Goal: Task Accomplishment & Management: Complete application form

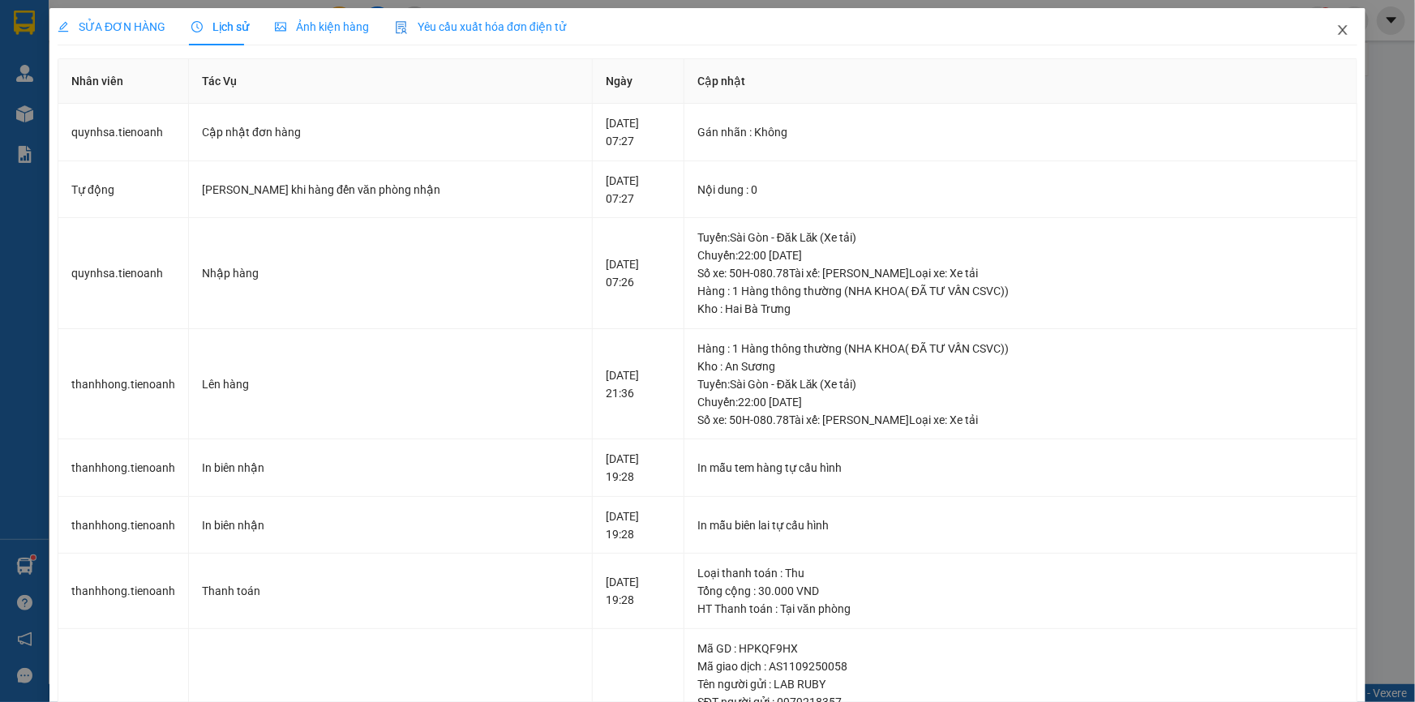
click at [1337, 28] on icon "close" at bounding box center [1342, 30] width 13 height 13
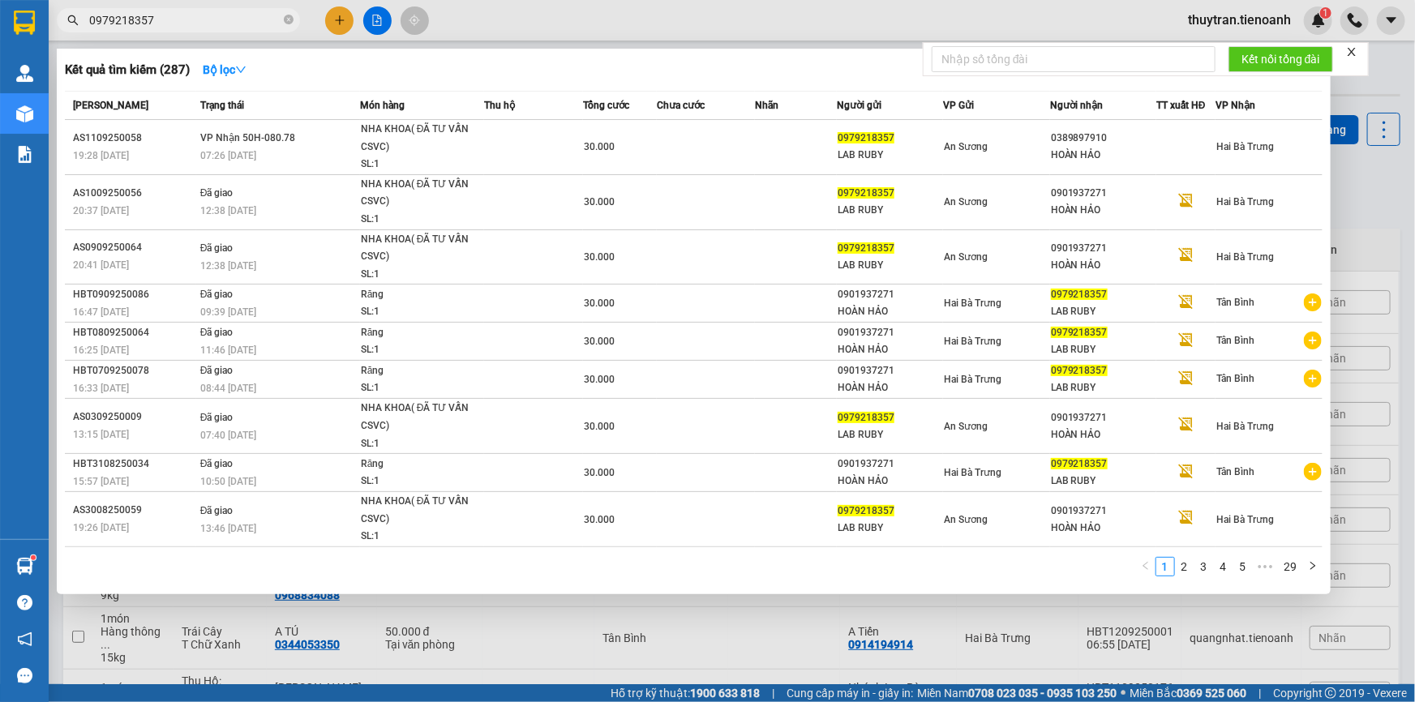
drag, startPoint x: 164, startPoint y: 23, endPoint x: 16, endPoint y: 24, distance: 147.6
click at [13, 23] on section "Kết quả tìm kiếm ( 287 ) Bộ lọc Mã ĐH Trạng thái Món hàng Thu hộ Tổng cước Chưa…" at bounding box center [707, 351] width 1415 height 702
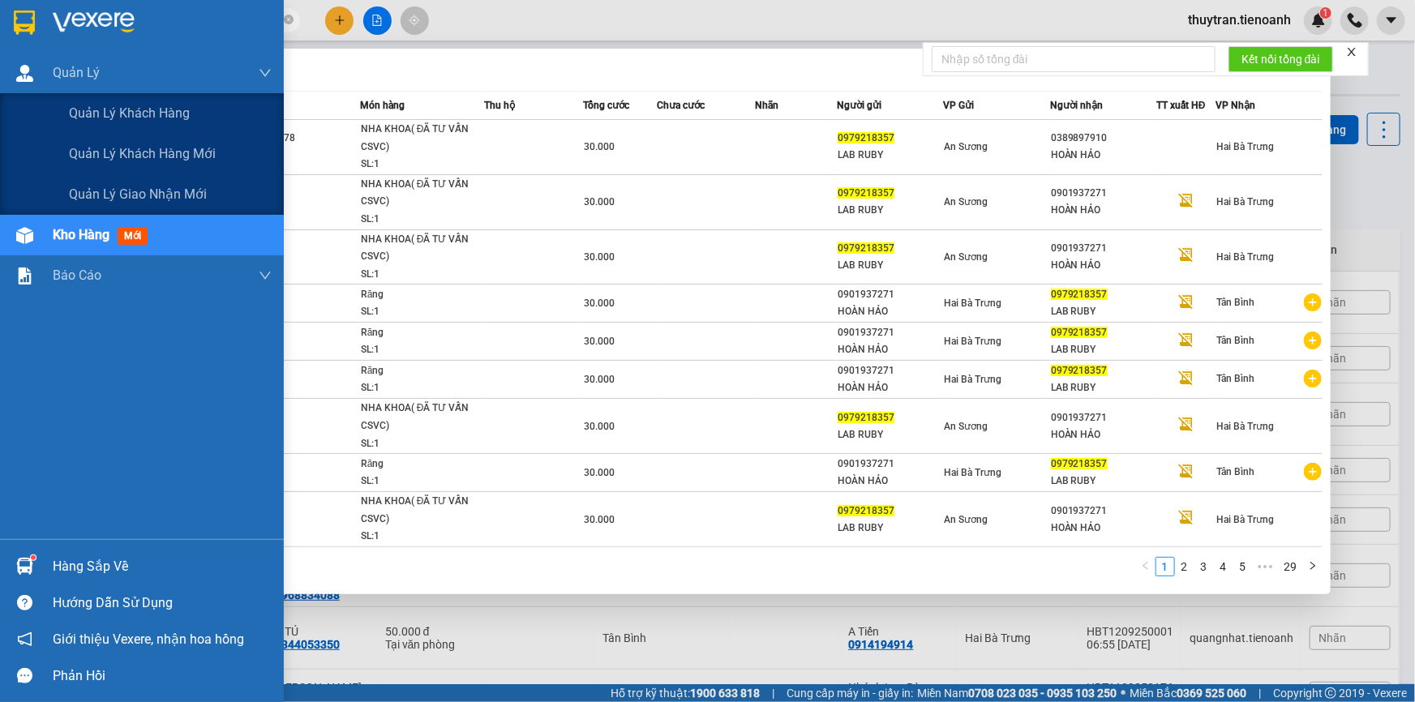
paste input "68006706"
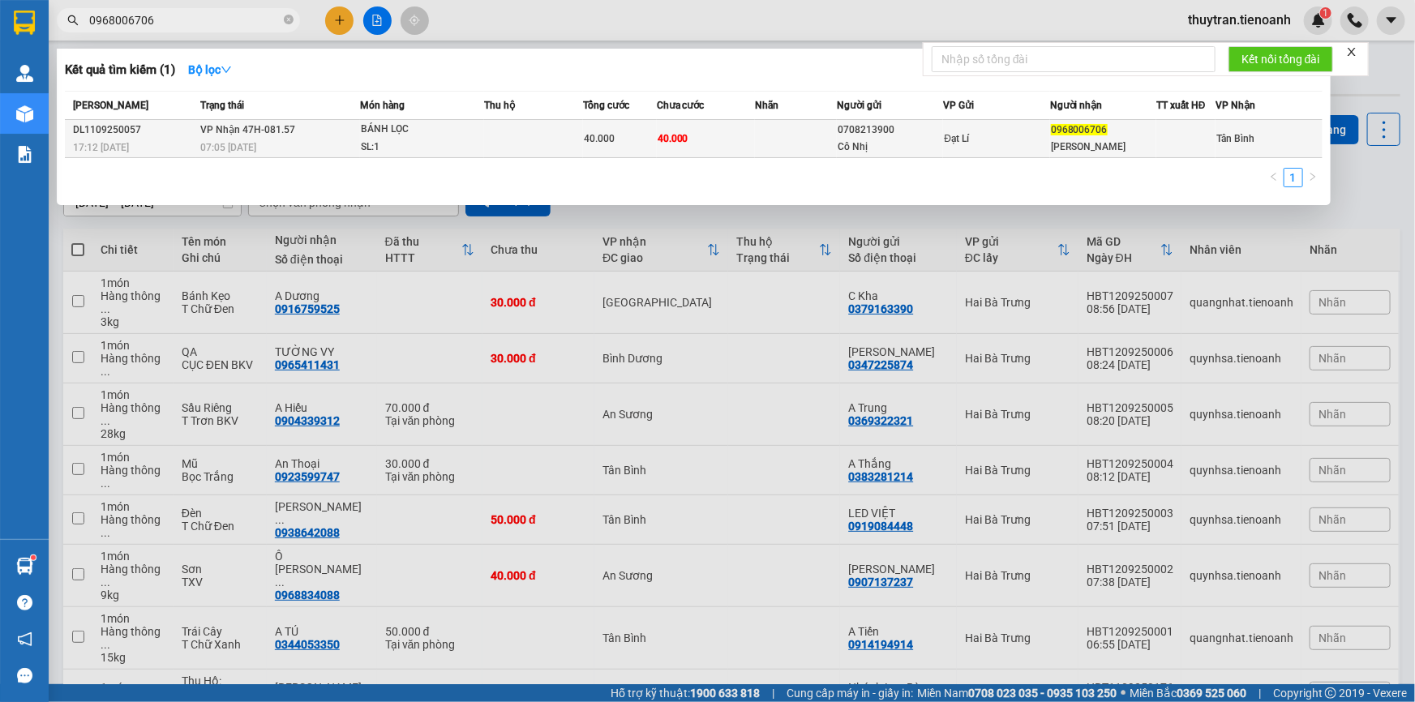
type input "0968006706"
click at [486, 137] on td at bounding box center [533, 139] width 98 height 38
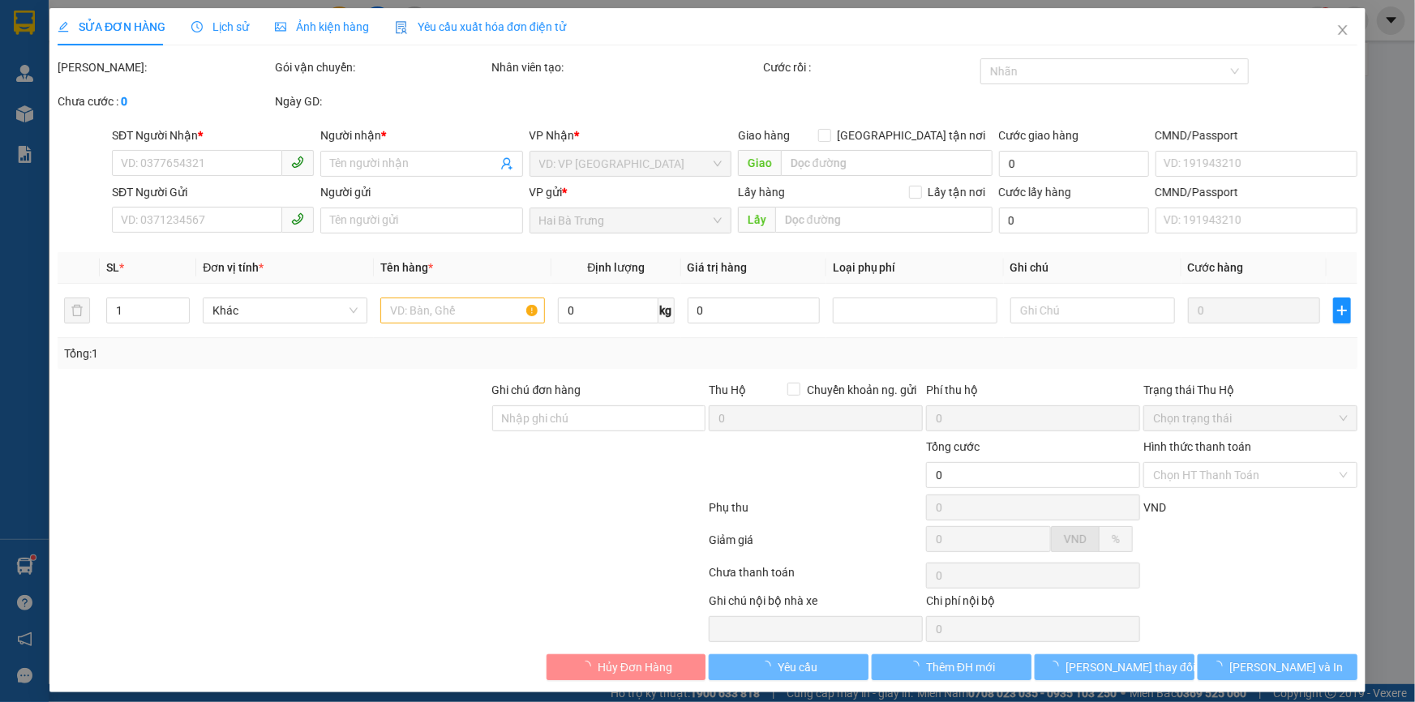
type input "0968006706"
type input "[PERSON_NAME]"
type input "0708213900"
type input "Cô Nhị"
type input "240936235"
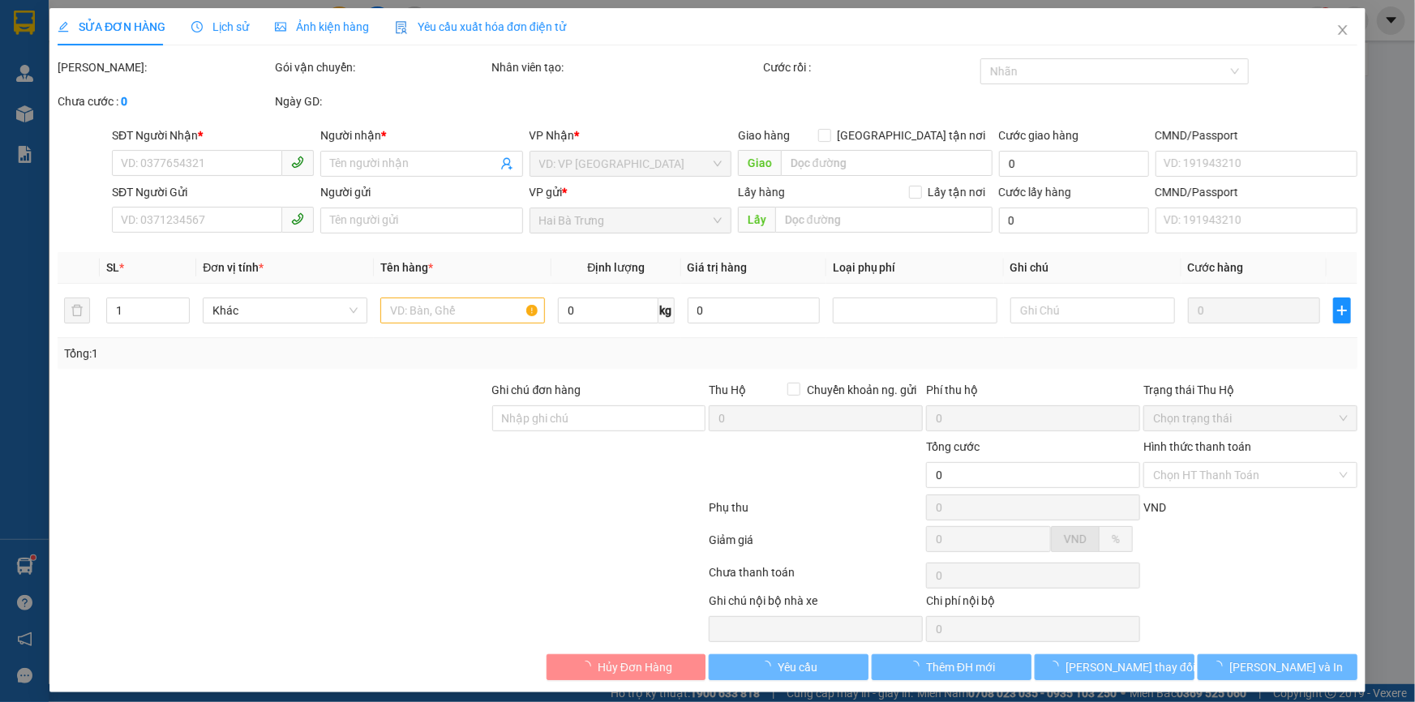
type input "40.000"
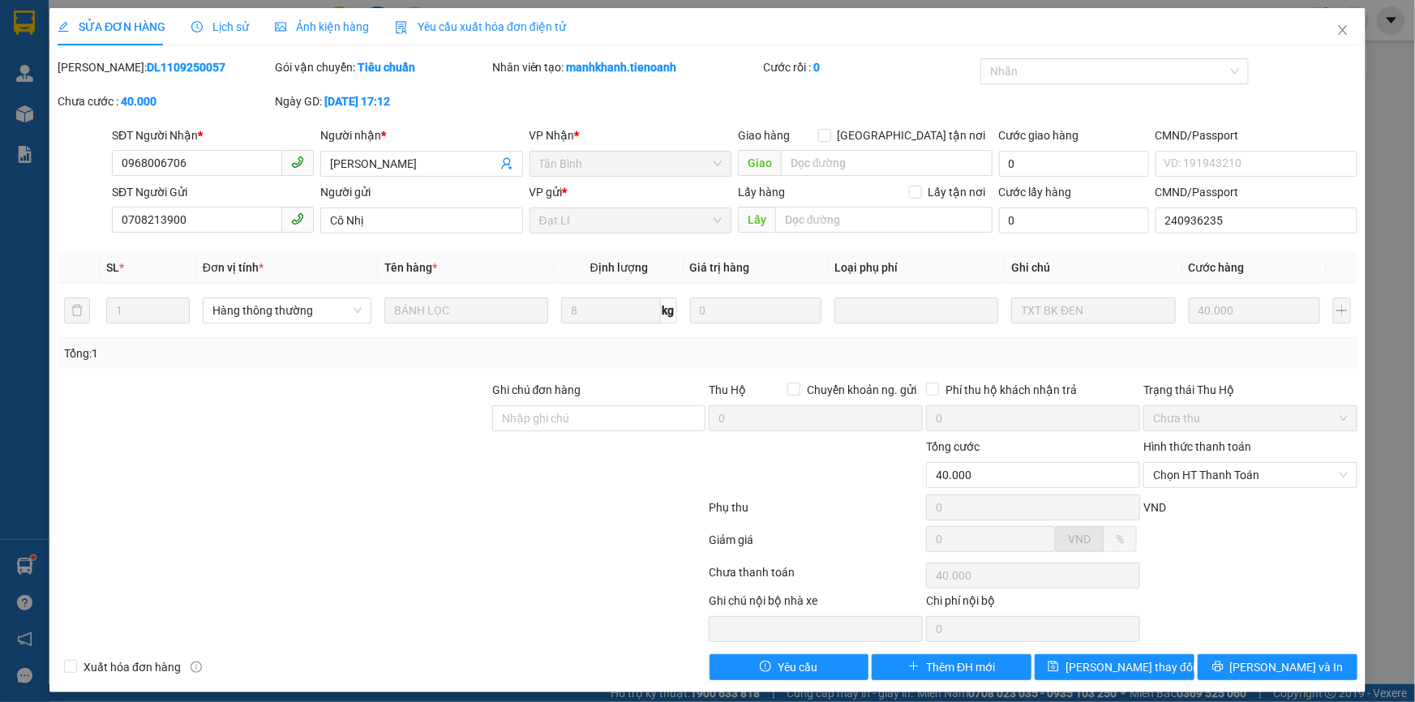
click at [222, 26] on span "Lịch sử" at bounding box center [220, 26] width 58 height 13
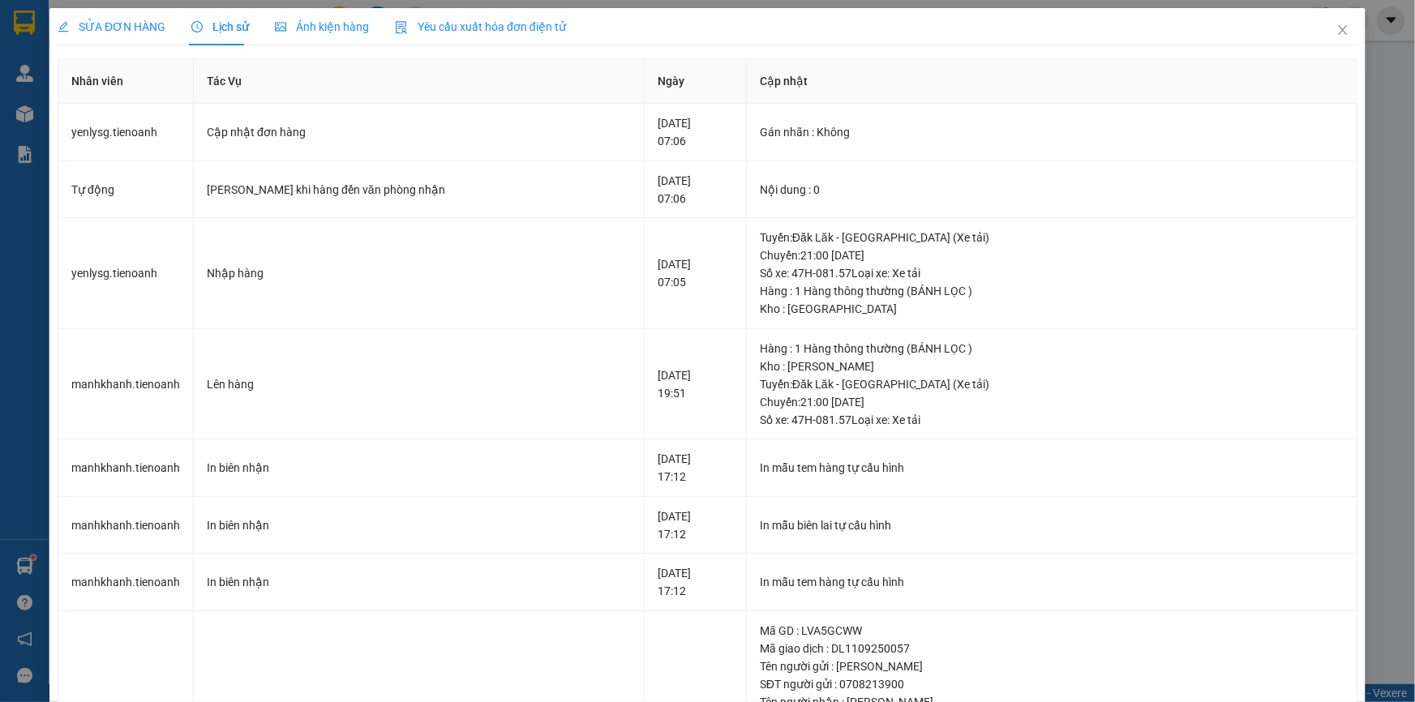
click at [127, 24] on span "SỬA ĐƠN HÀNG" at bounding box center [112, 26] width 108 height 13
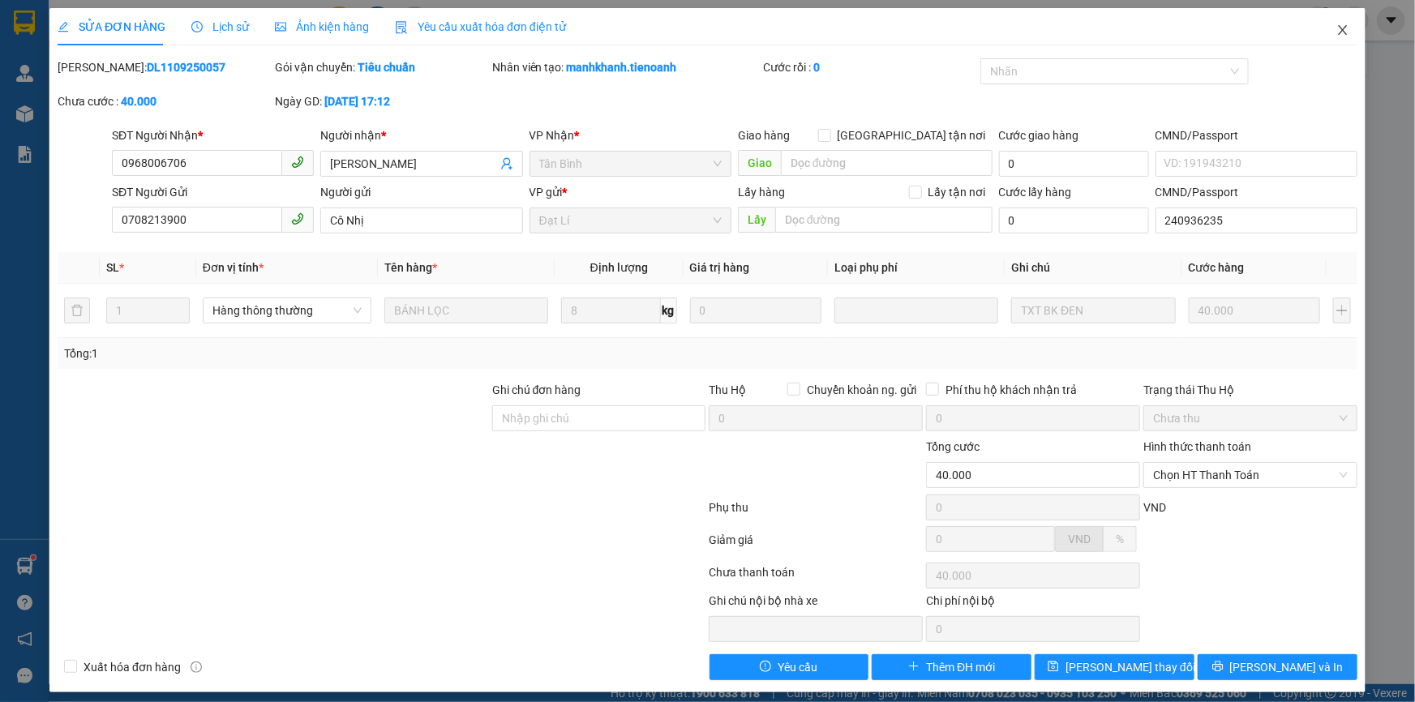
click at [1338, 32] on icon "close" at bounding box center [1342, 30] width 9 height 10
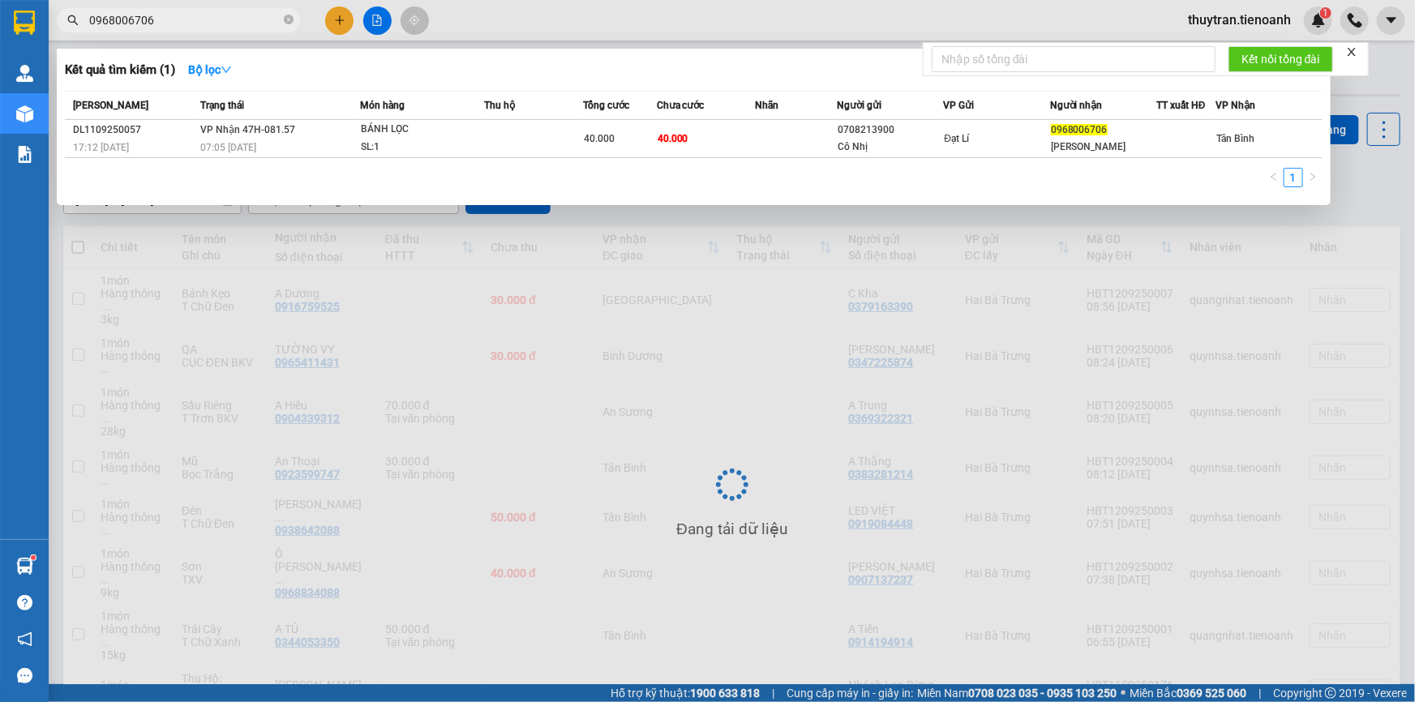
drag, startPoint x: 167, startPoint y: 19, endPoint x: 0, endPoint y: 28, distance: 167.2
click at [0, 28] on section "Kết quả tìm kiếm ( 1 ) Bộ lọc Mã ĐH Trạng thái Món hàng Thu hộ Tổng cước Chưa c…" at bounding box center [707, 351] width 1415 height 702
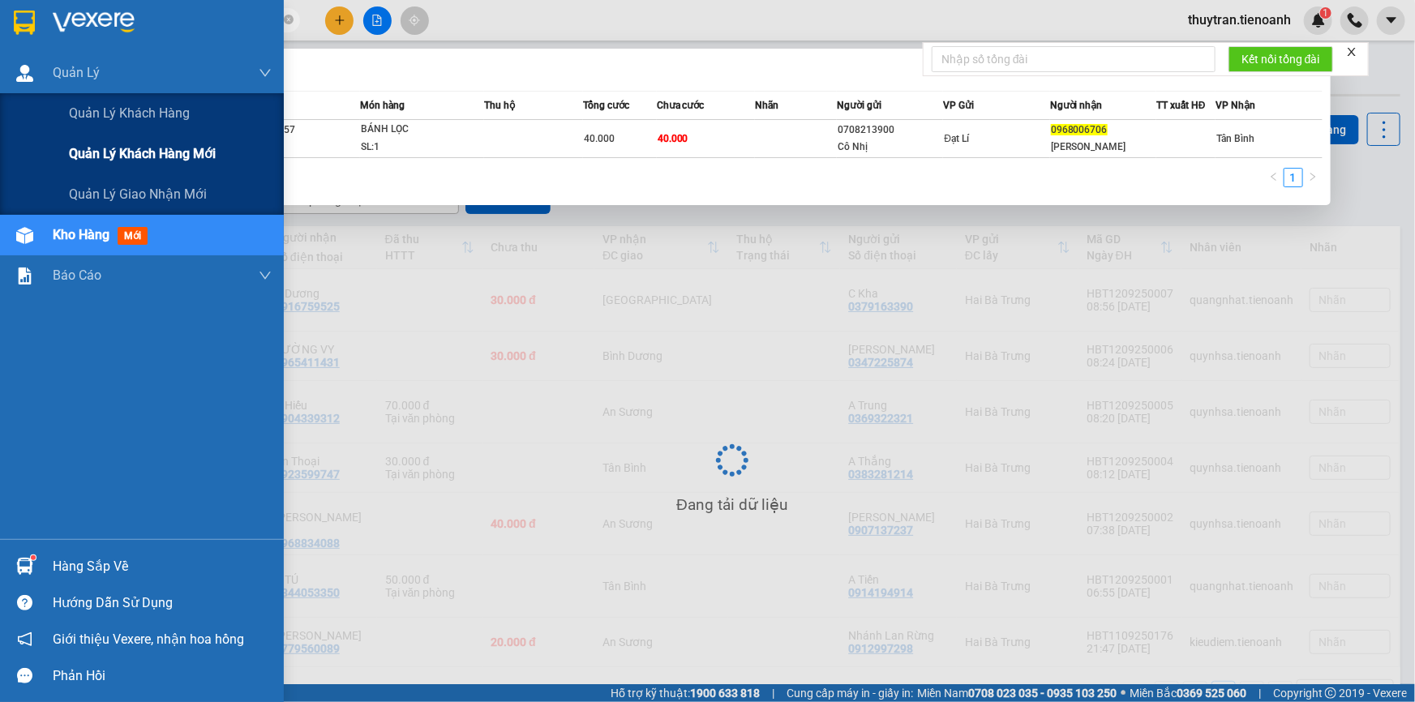
paste input "76723929"
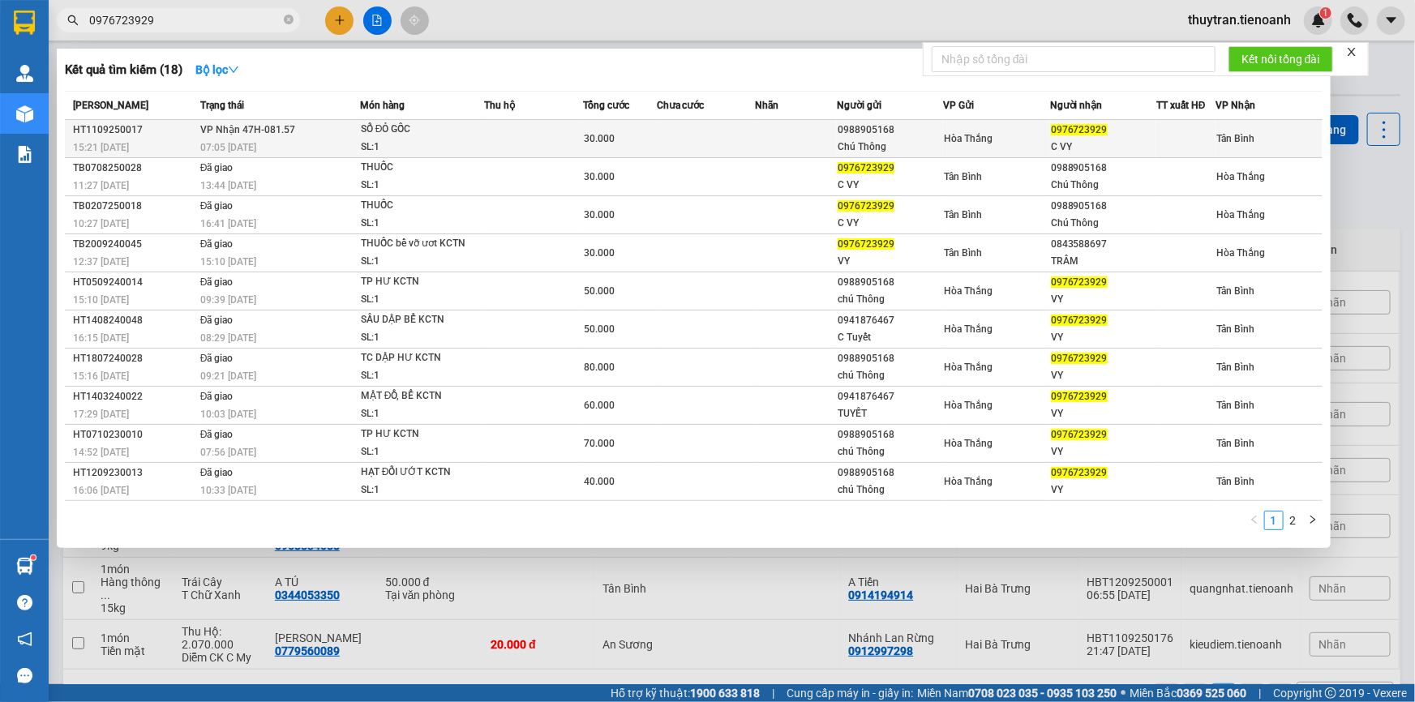
type input "0976723929"
click at [438, 143] on div "SL: 1" at bounding box center [422, 148] width 122 height 18
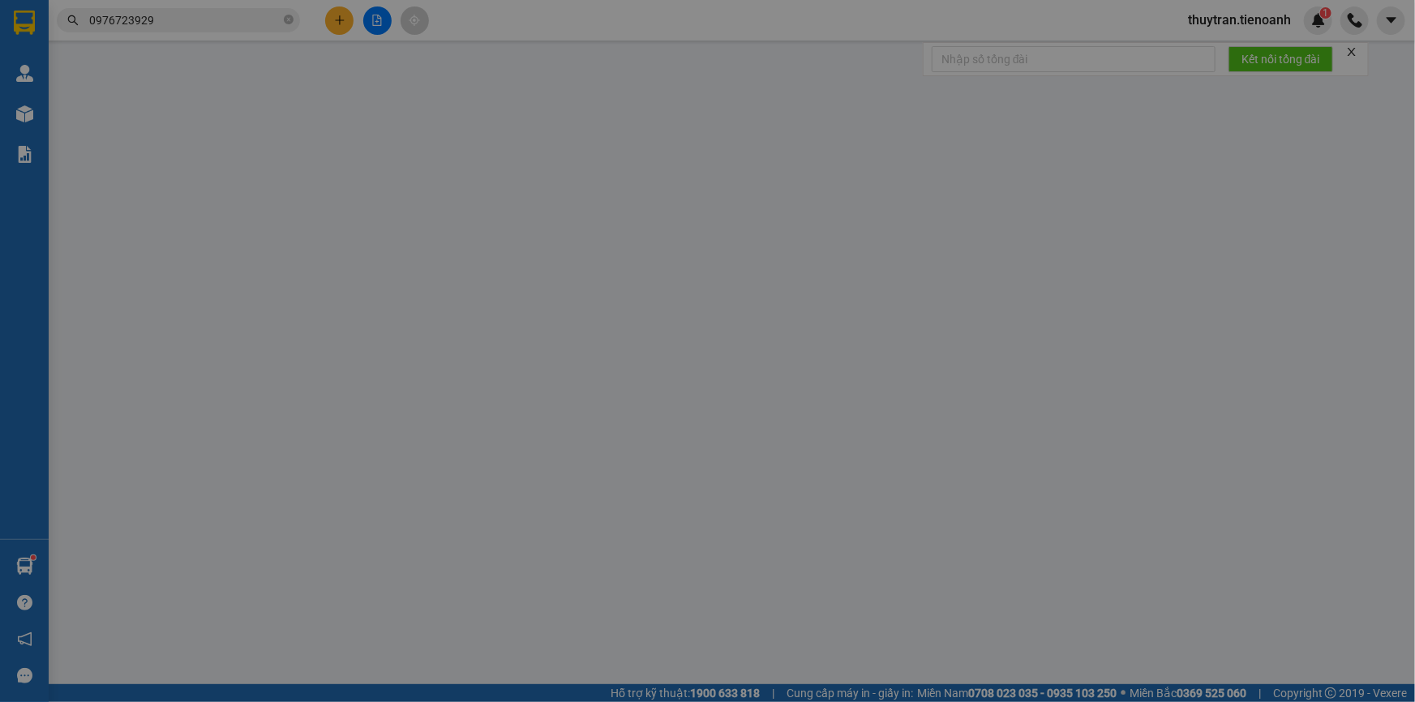
type input "0976723929"
type input "C VY"
type input "0988905168"
type input "Chú Thông"
type input "30.000"
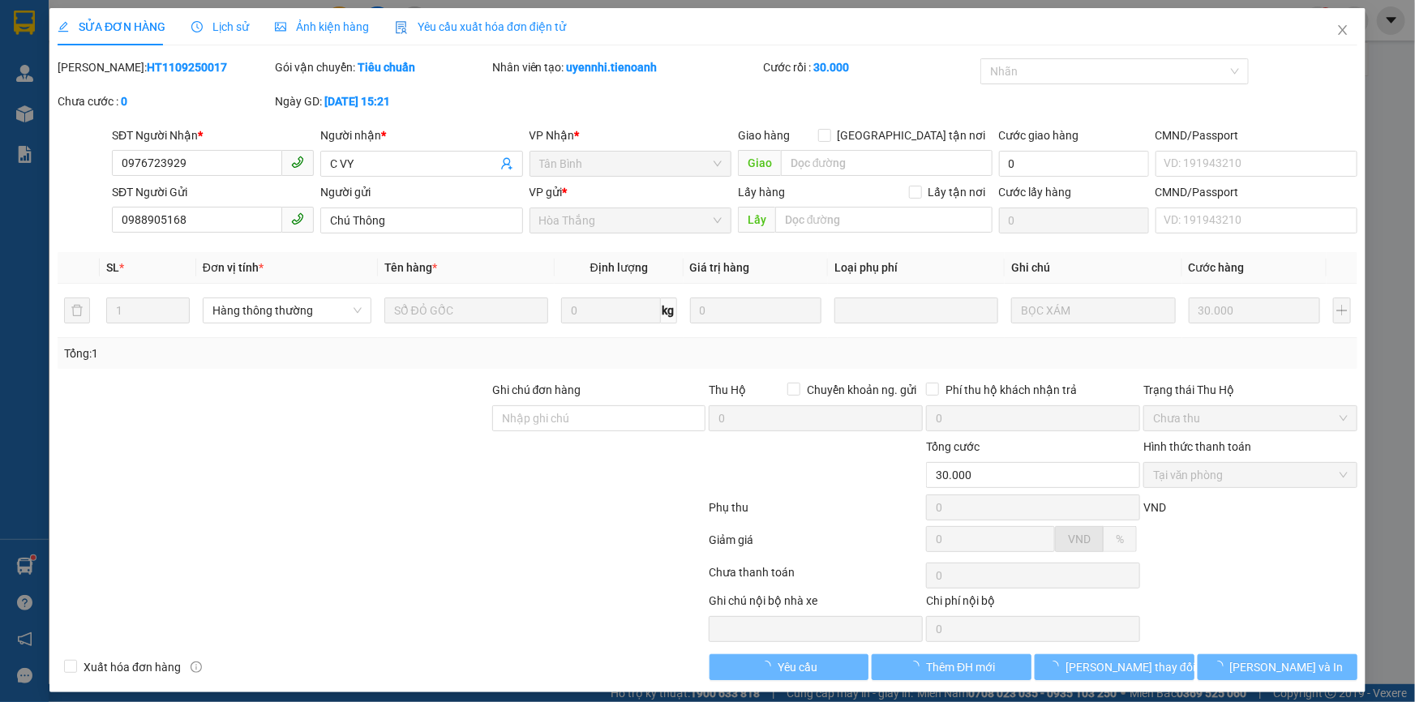
click at [227, 34] on div "Lịch sử" at bounding box center [220, 27] width 58 height 18
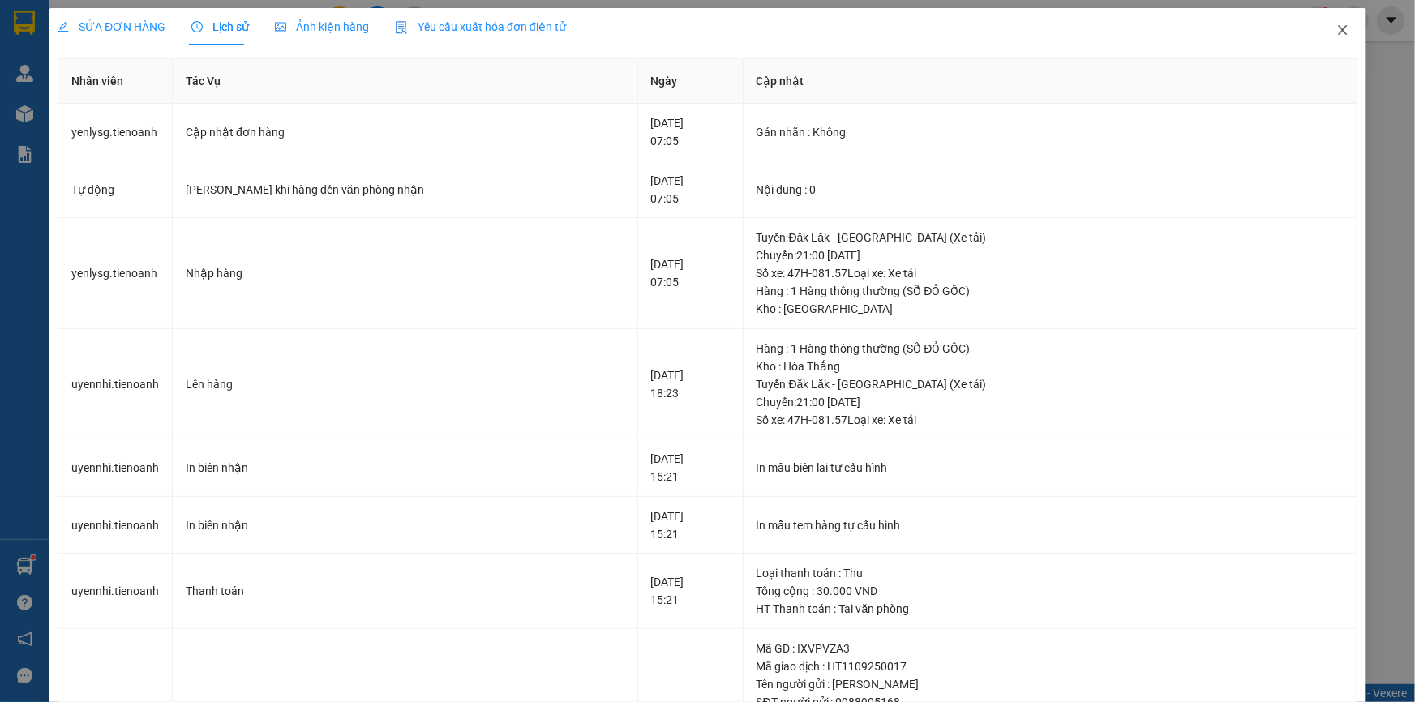
click at [1320, 37] on span "Close" at bounding box center [1342, 30] width 45 height 45
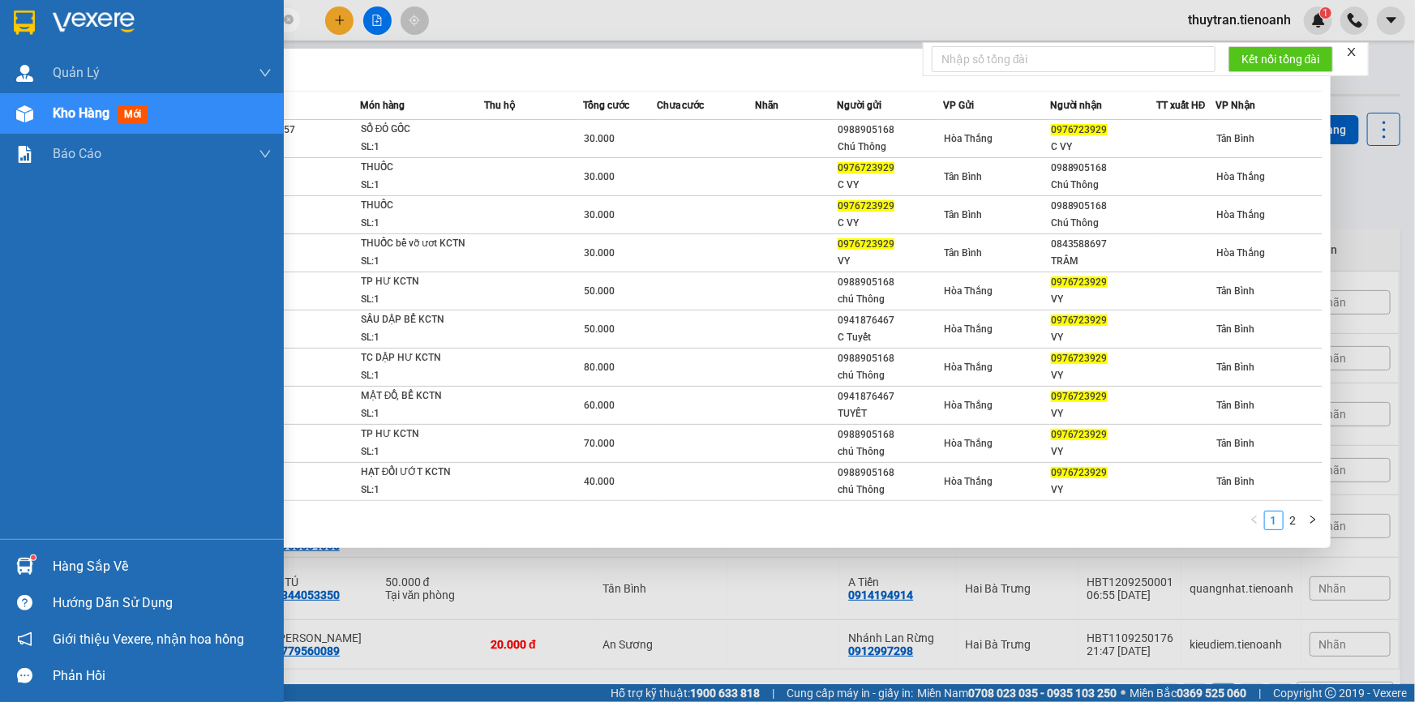
drag, startPoint x: 178, startPoint y: 18, endPoint x: 0, endPoint y: 8, distance: 177.8
click at [0, 8] on section "Kết quả tìm kiếm ( 18 ) Bộ lọc Mã ĐH Trạng thái Món hàng Thu hộ Tổng cước Chưa …" at bounding box center [707, 351] width 1415 height 702
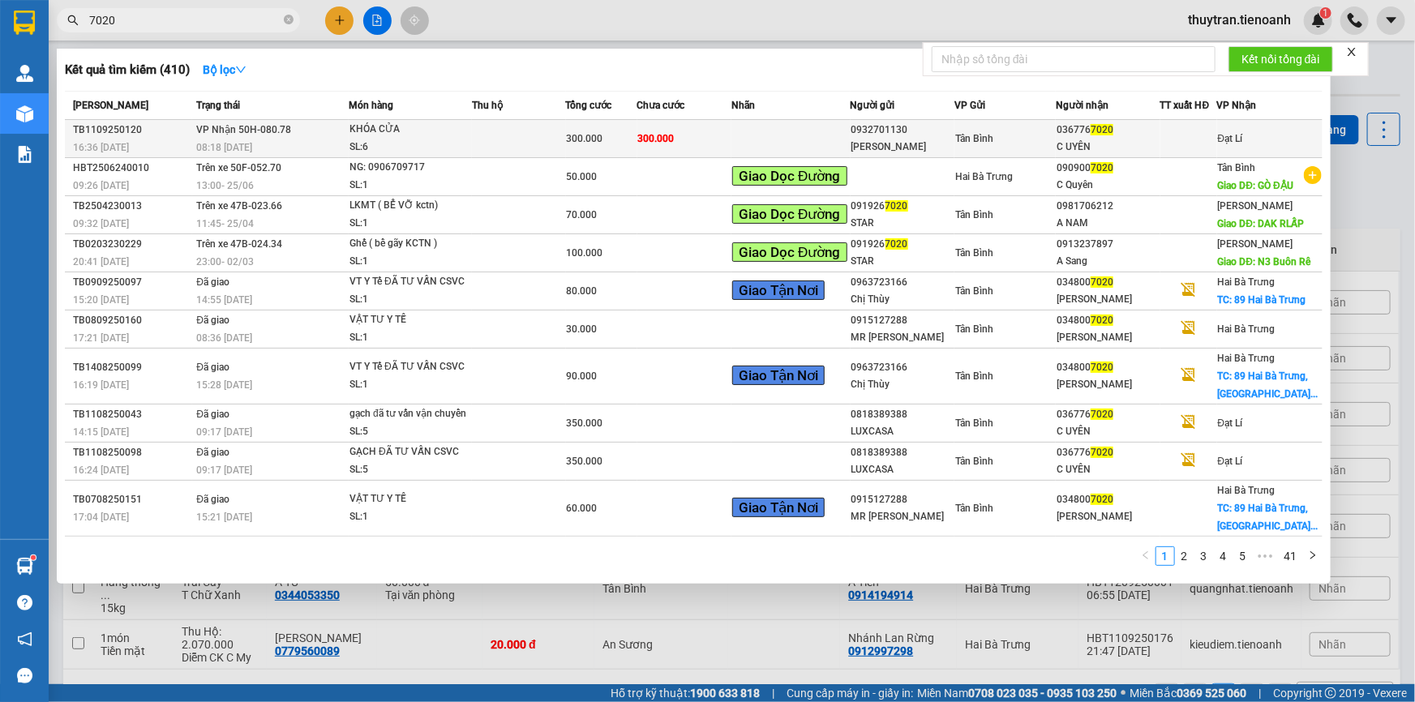
type input "7020"
click at [448, 146] on div "SL: 6" at bounding box center [410, 148] width 122 height 18
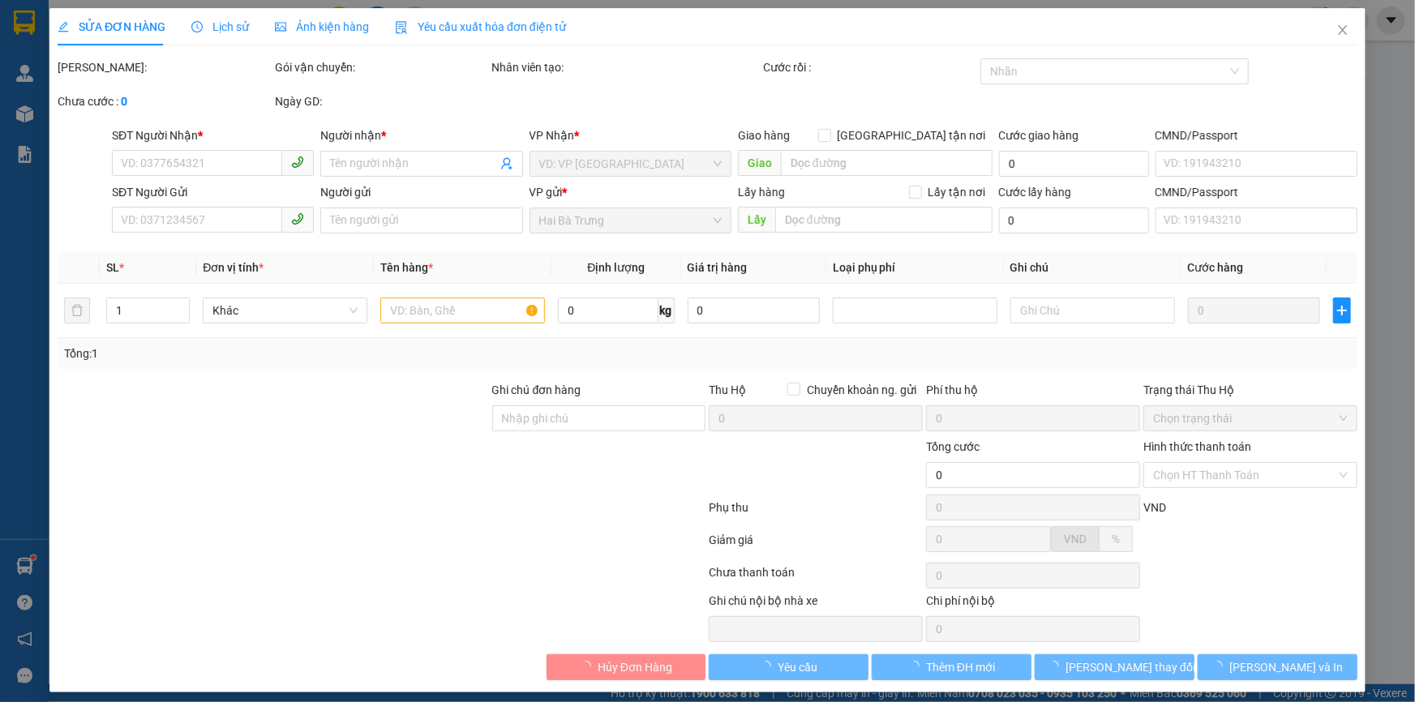
type input "0367767020"
type input "C UYÊN"
type input "0932701130"
type input "[PERSON_NAME]"
type input "300.000"
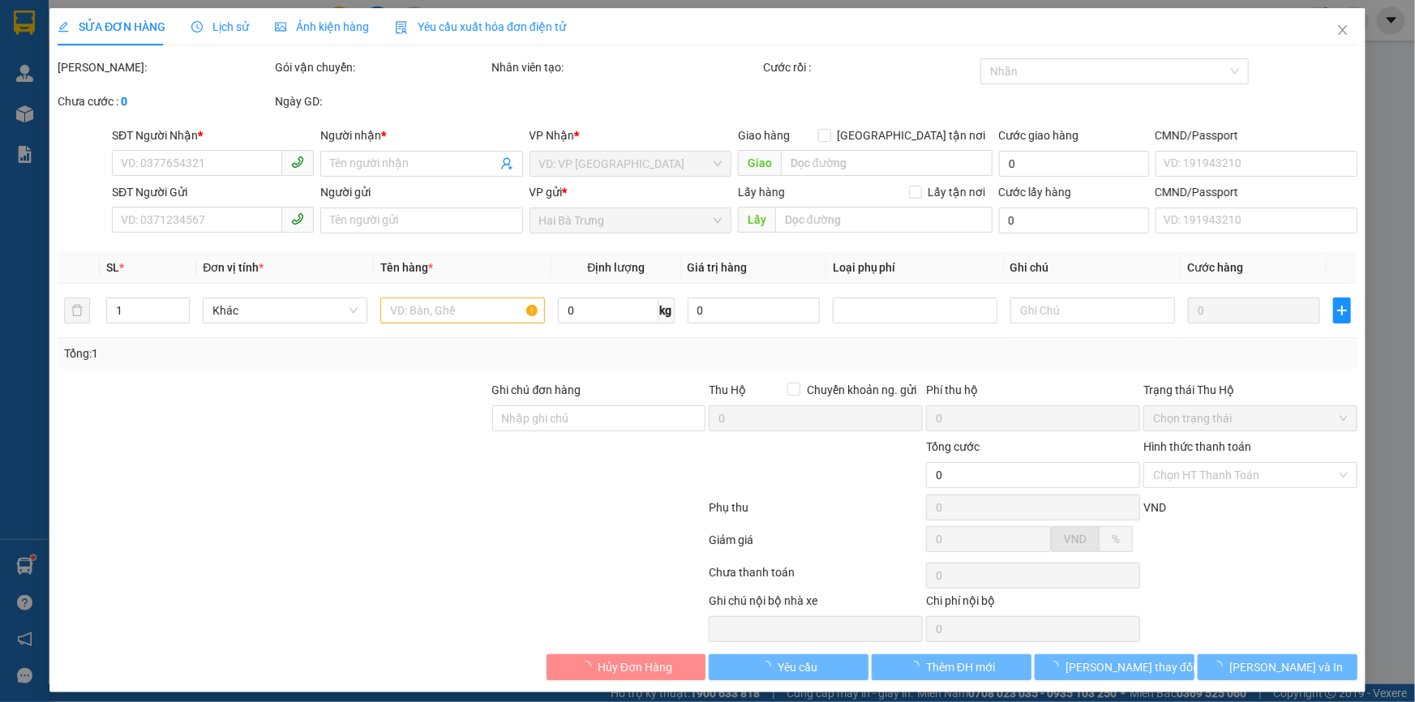
type input "300.000"
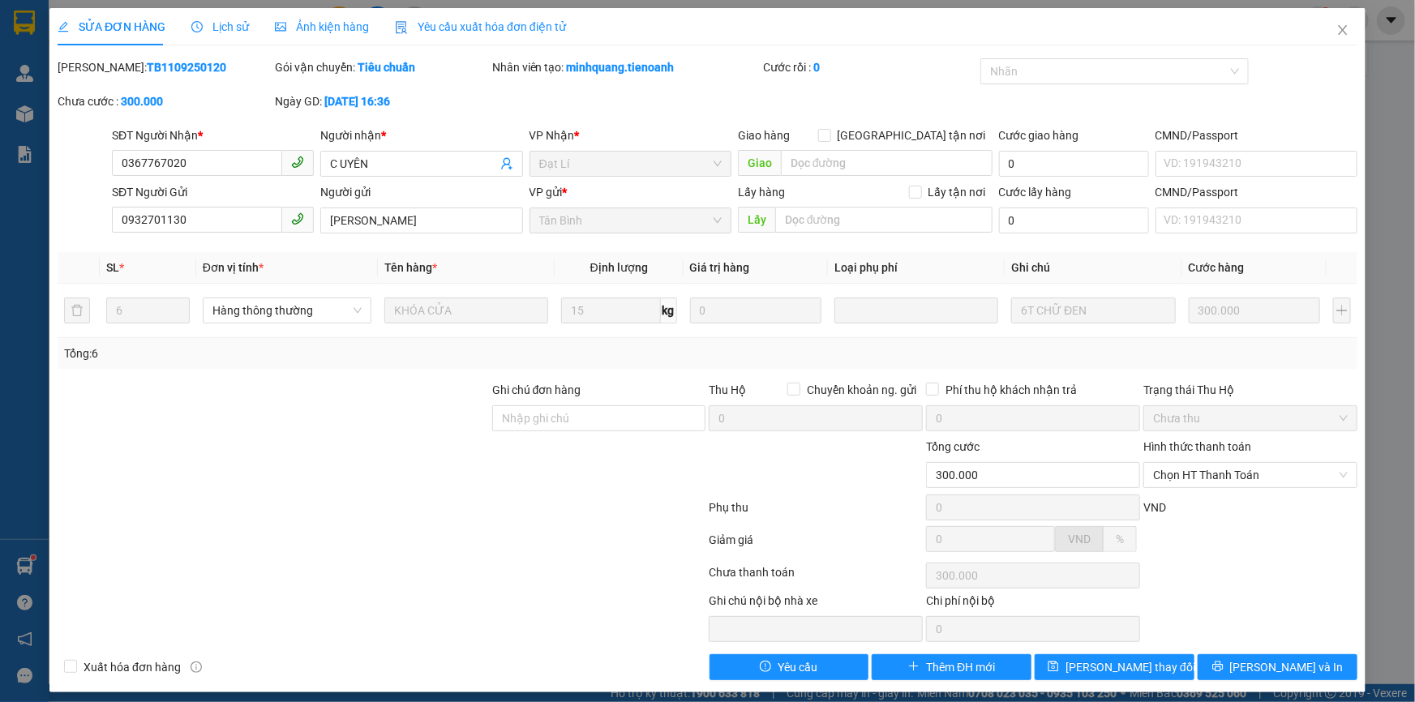
click at [237, 33] on div "Lịch sử" at bounding box center [220, 27] width 58 height 18
